Goal: Find specific page/section: Find specific page/section

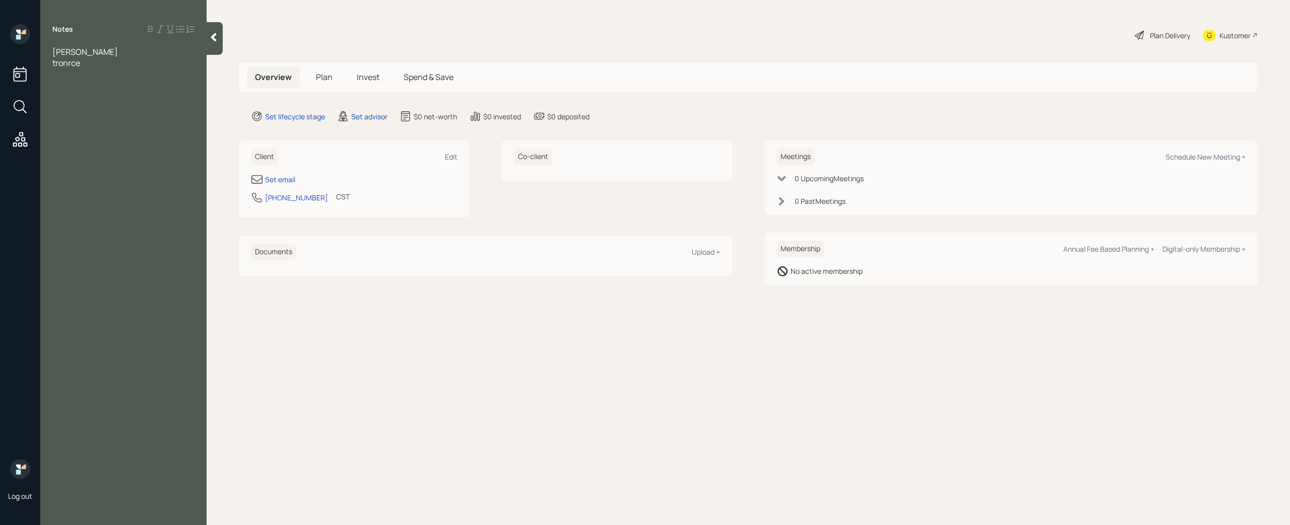
click at [70, 65] on span "tronrce" at bounding box center [66, 62] width 28 height 11
drag, startPoint x: 82, startPoint y: 53, endPoint x: 48, endPoint y: 50, distance: 33.4
click at [48, 50] on div "[PERSON_NAME] tronice" at bounding box center [123, 57] width 166 height 22
click at [90, 54] on div "rutherfor" at bounding box center [123, 51] width 142 height 11
click at [151, 76] on div "Notes [PERSON_NAME]" at bounding box center [123, 268] width 166 height 489
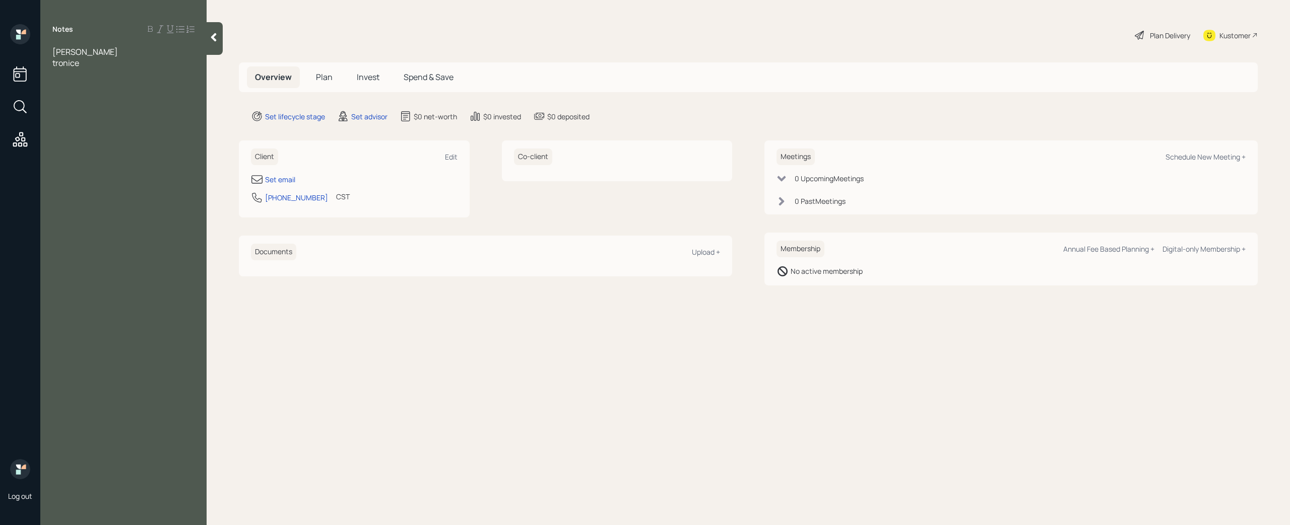
click at [127, 63] on div "tronice" at bounding box center [123, 62] width 142 height 11
click at [327, 371] on main "Plan Delivery Kustomer Overview Plan Invest Spend & Save Set lifecycle stage Se…" at bounding box center [748, 262] width 1083 height 525
